Goal: Information Seeking & Learning: Check status

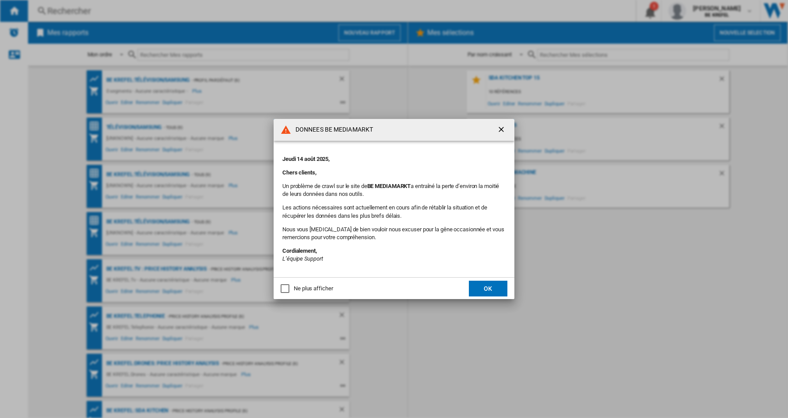
click at [486, 293] on button "OK" at bounding box center [488, 289] width 39 height 16
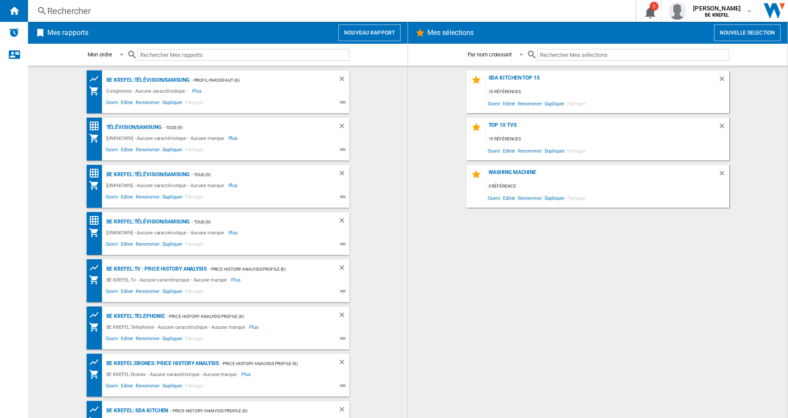
click at [90, 13] on div "Rechercher" at bounding box center [329, 11] width 565 height 12
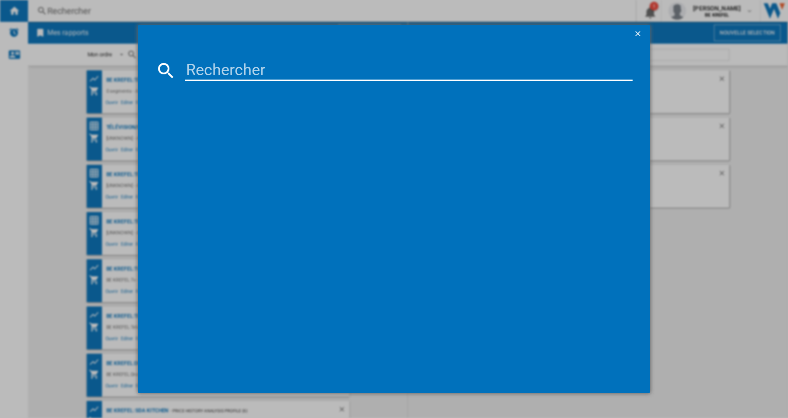
click at [202, 63] on input at bounding box center [408, 70] width 447 height 21
type input "21009877"
click at [262, 125] on div "DELONGHI LA SPECIALISTA TOUCH EC9455M INOX" at bounding box center [400, 127] width 439 height 9
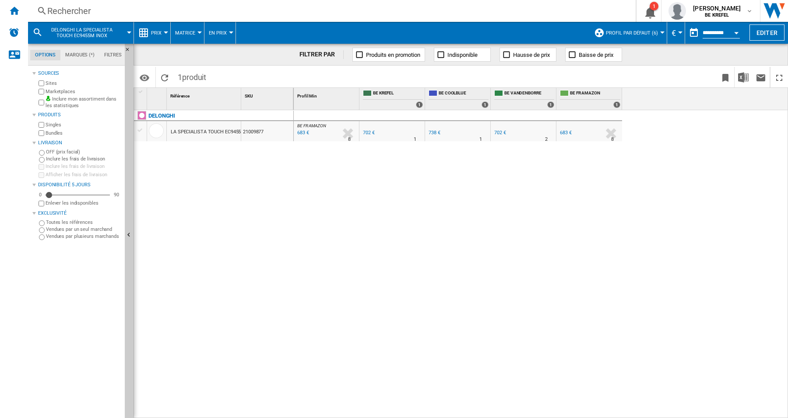
click at [165, 32] on div at bounding box center [166, 33] width 4 height 2
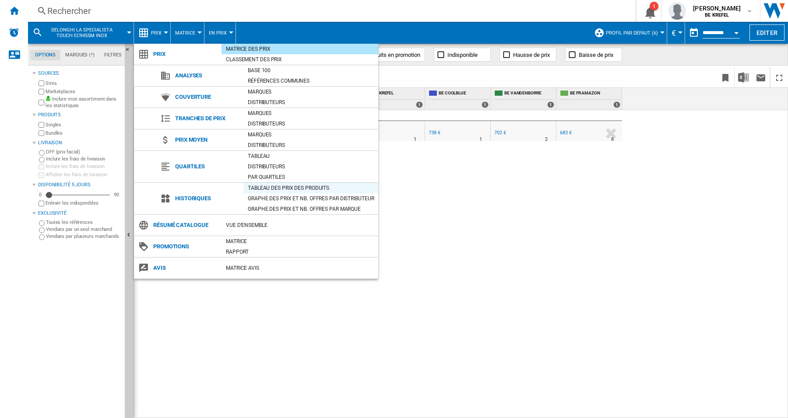
click at [274, 184] on div "Tableau des prix des produits" at bounding box center [310, 188] width 135 height 9
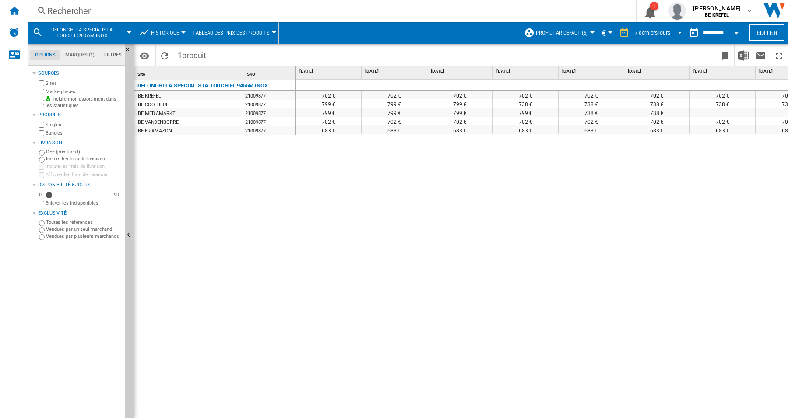
click at [679, 34] on span "REPORTS.WIZARD.STEPS.REPORT.STEPS.REPORT_OPTIONS.PERIOD: 7 derniers jours" at bounding box center [677, 32] width 11 height 8
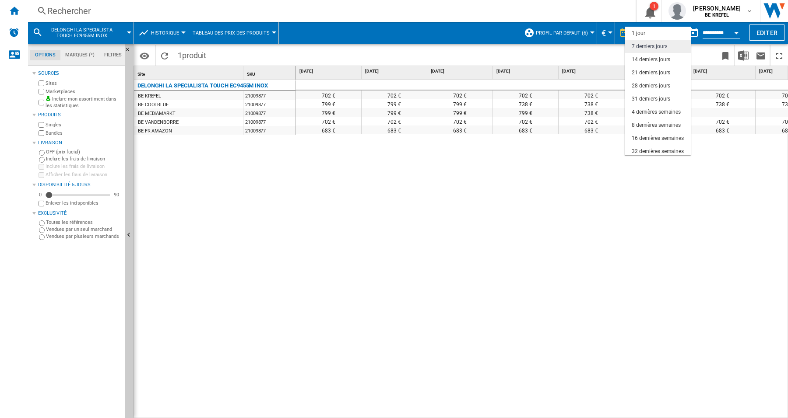
scroll to position [13, 0]
click at [661, 97] on div "4 dernières semaines" at bounding box center [656, 98] width 49 height 7
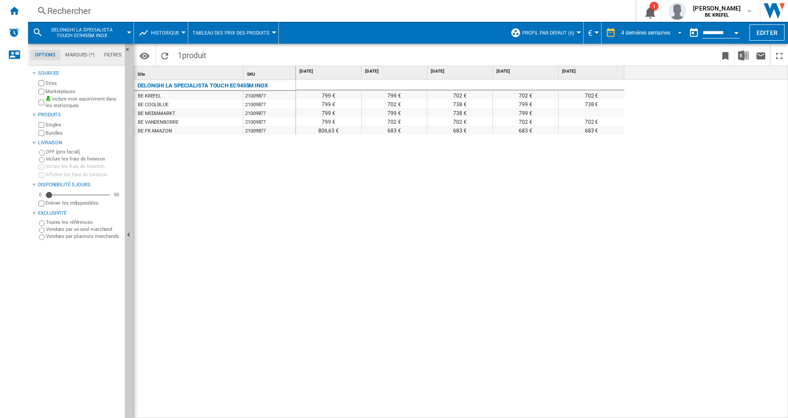
click at [674, 33] on span "REPORTS.WIZARD.STEPS.REPORT.STEPS.REPORT_OPTIONS.PERIOD: 4 dernières semaines" at bounding box center [677, 32] width 11 height 8
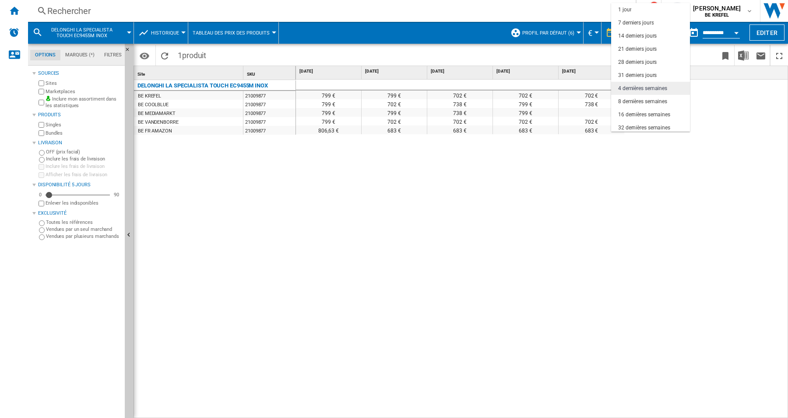
scroll to position [55, 0]
click at [646, 84] on div "3 derniers mois" at bounding box center [636, 85] width 36 height 7
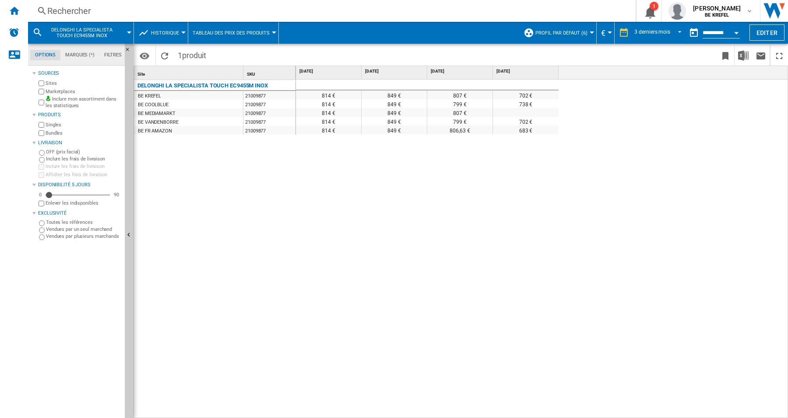
click at [68, 10] on div "Rechercher" at bounding box center [329, 11] width 565 height 12
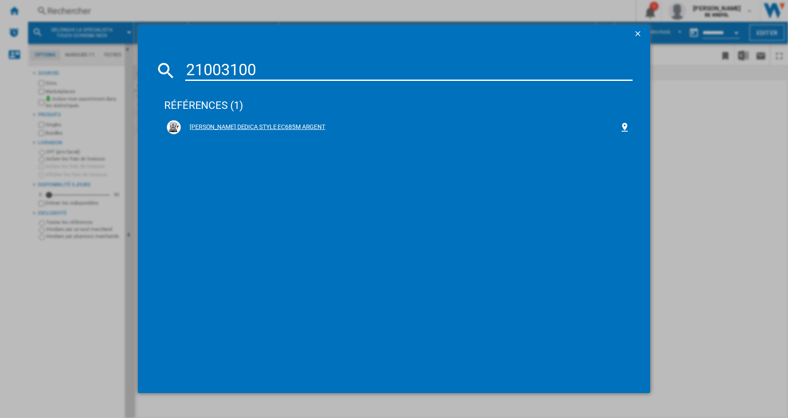
type input "21003100"
click at [227, 127] on div "DELONGHI DEDICA STYLE EC685M ARGENT" at bounding box center [400, 127] width 439 height 9
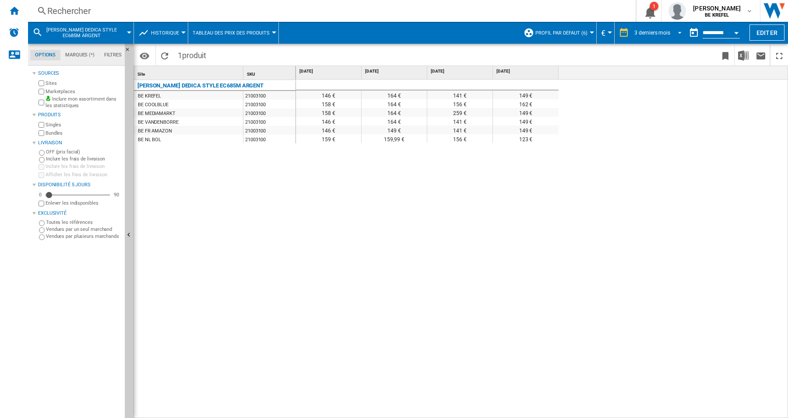
click at [675, 32] on span "REPORTS.WIZARD.STEPS.REPORT.STEPS.REPORT_OPTIONS.PERIOD: 3 derniers mois" at bounding box center [677, 32] width 11 height 8
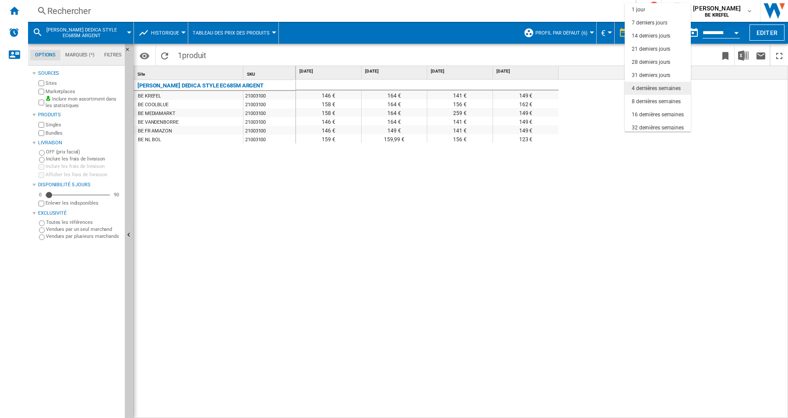
scroll to position [55, 0]
click at [653, 97] on div "6 derniers mois" at bounding box center [650, 98] width 36 height 7
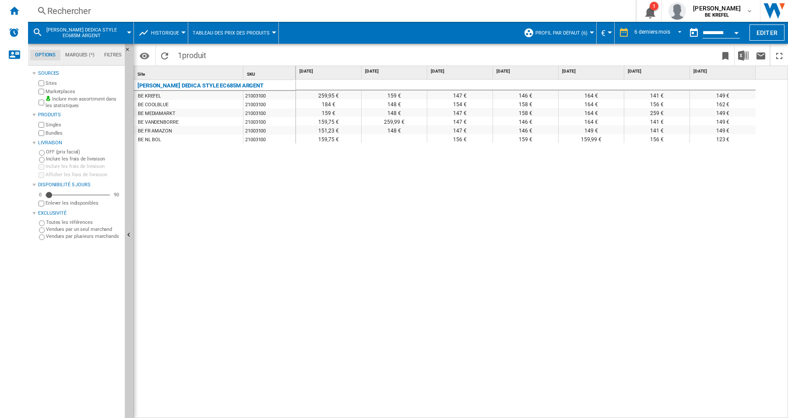
click at [168, 171] on div "DELONGHI DEDICA STYLE EC685M ARGENT BE KREFEL 21003100 BE COOLBLUE 21003100 BE …" at bounding box center [215, 247] width 162 height 335
click at [526, 175] on div "259,95 € 159 € 147 € 146 € 164 € 141 € 149 € 184 € 148 € 154 € 158 € 164 € 156 …" at bounding box center [542, 250] width 492 height 340
click at [339, 136] on div "159,75 €" at bounding box center [328, 138] width 65 height 9
click at [70, 11] on div "Rechercher" at bounding box center [329, 11] width 565 height 12
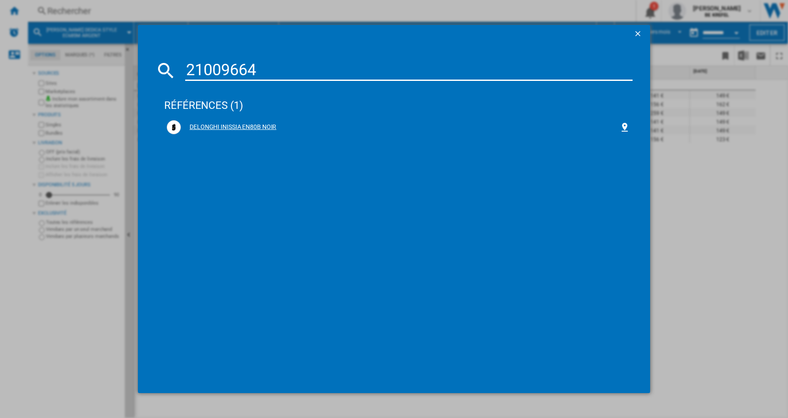
type input "21009664"
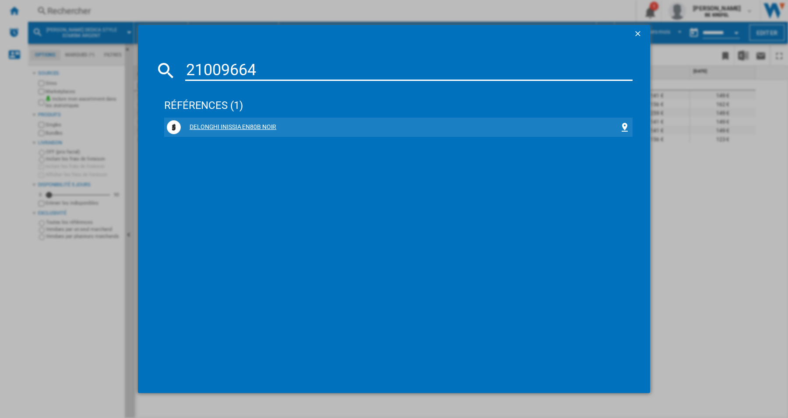
click at [206, 123] on div "DELONGHI INISSIA EN80B NOIR" at bounding box center [400, 127] width 439 height 9
